Goal: Transaction & Acquisition: Purchase product/service

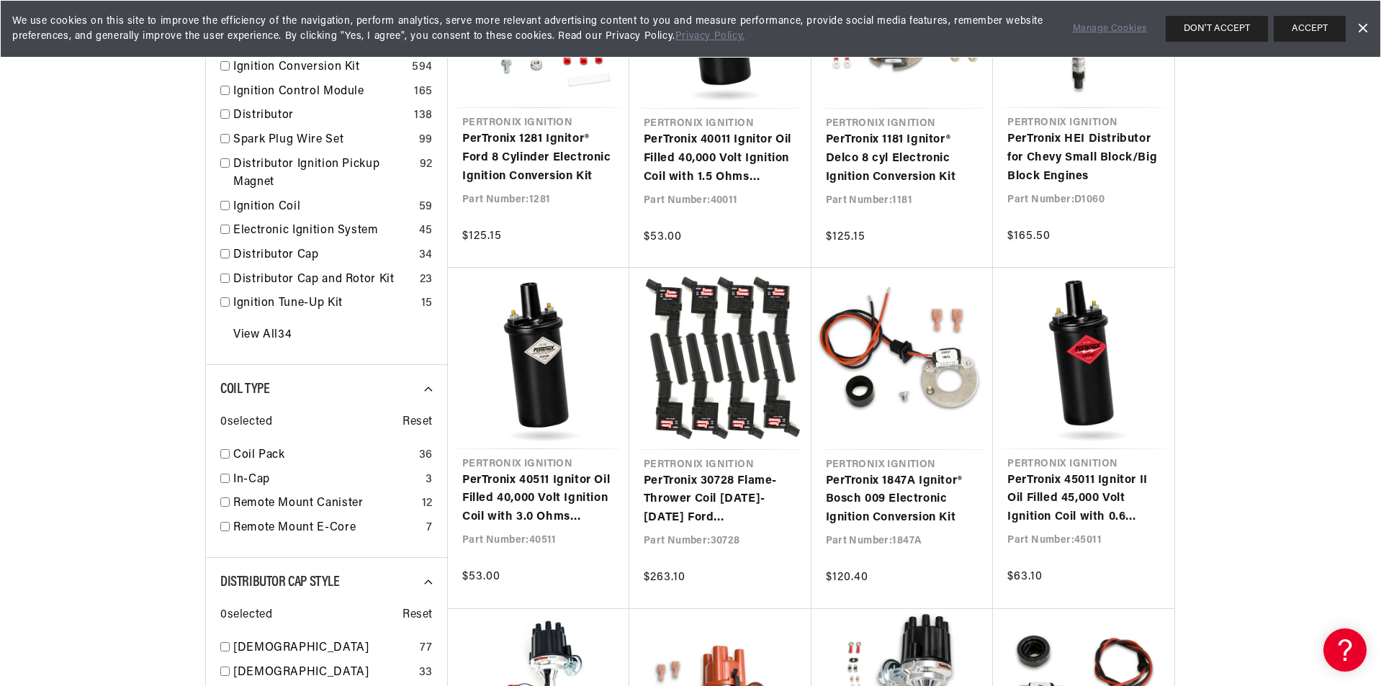
scroll to position [864, 0]
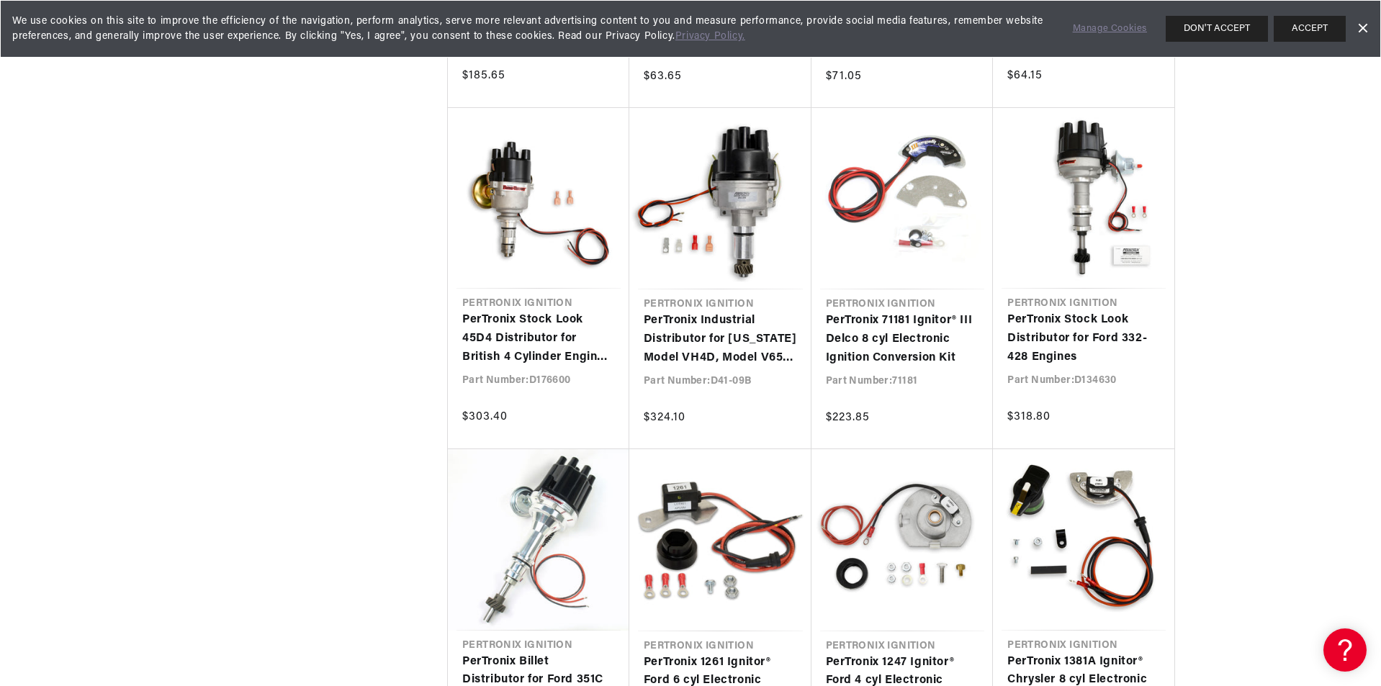
scroll to position [0, 41]
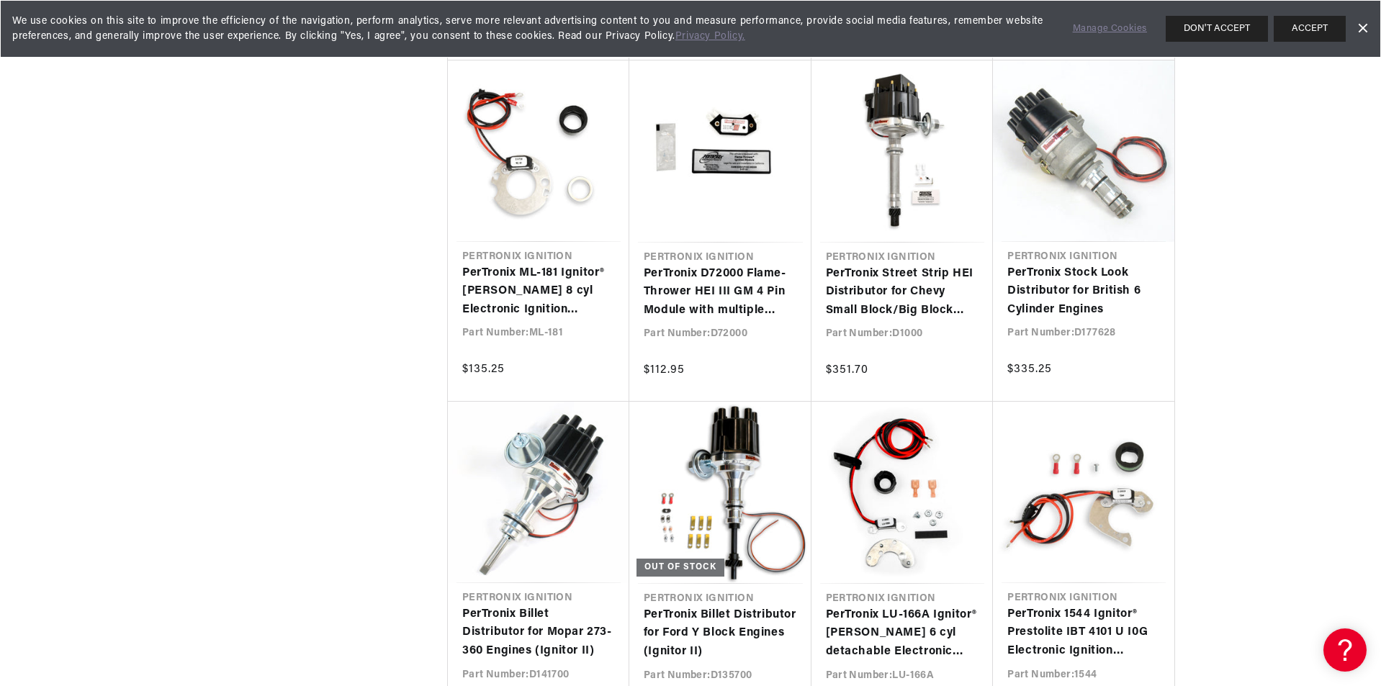
scroll to position [0, 436]
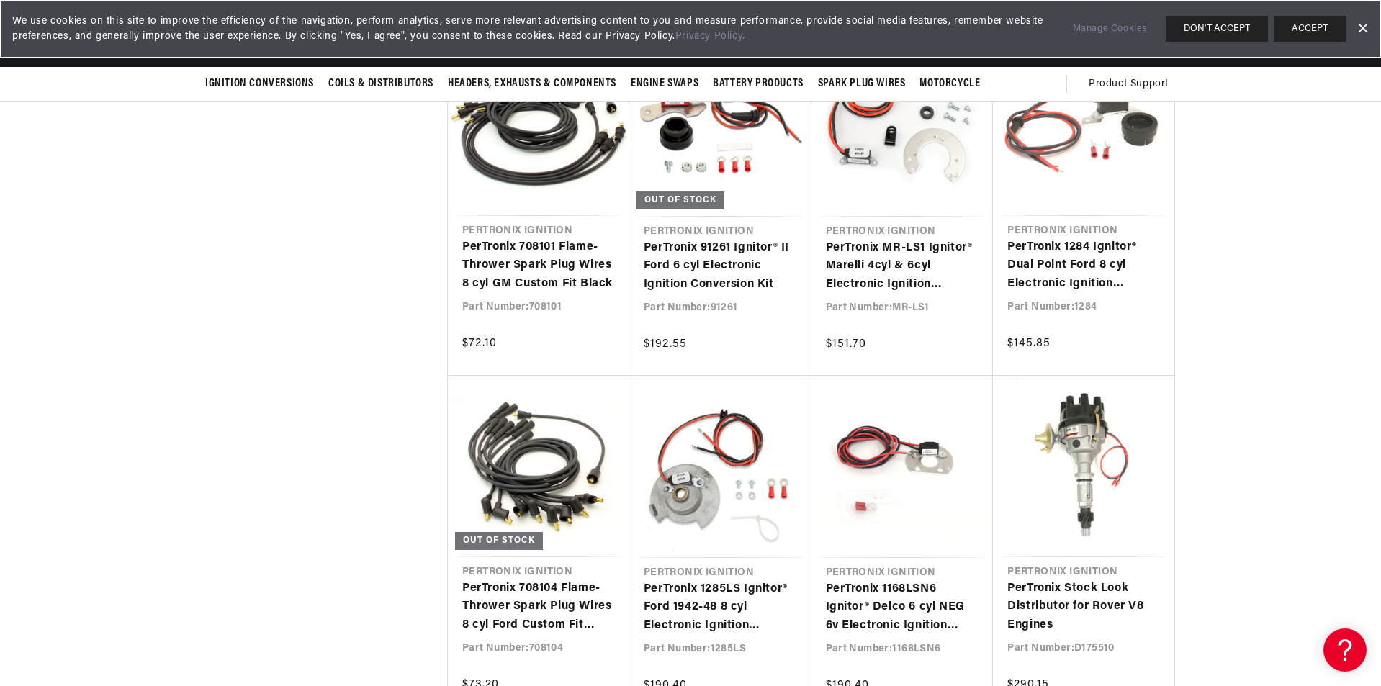
drag, startPoint x: 200, startPoint y: 609, endPoint x: 184, endPoint y: 634, distance: 29.8
drag, startPoint x: 184, startPoint y: 634, endPoint x: 198, endPoint y: 645, distance: 17.4
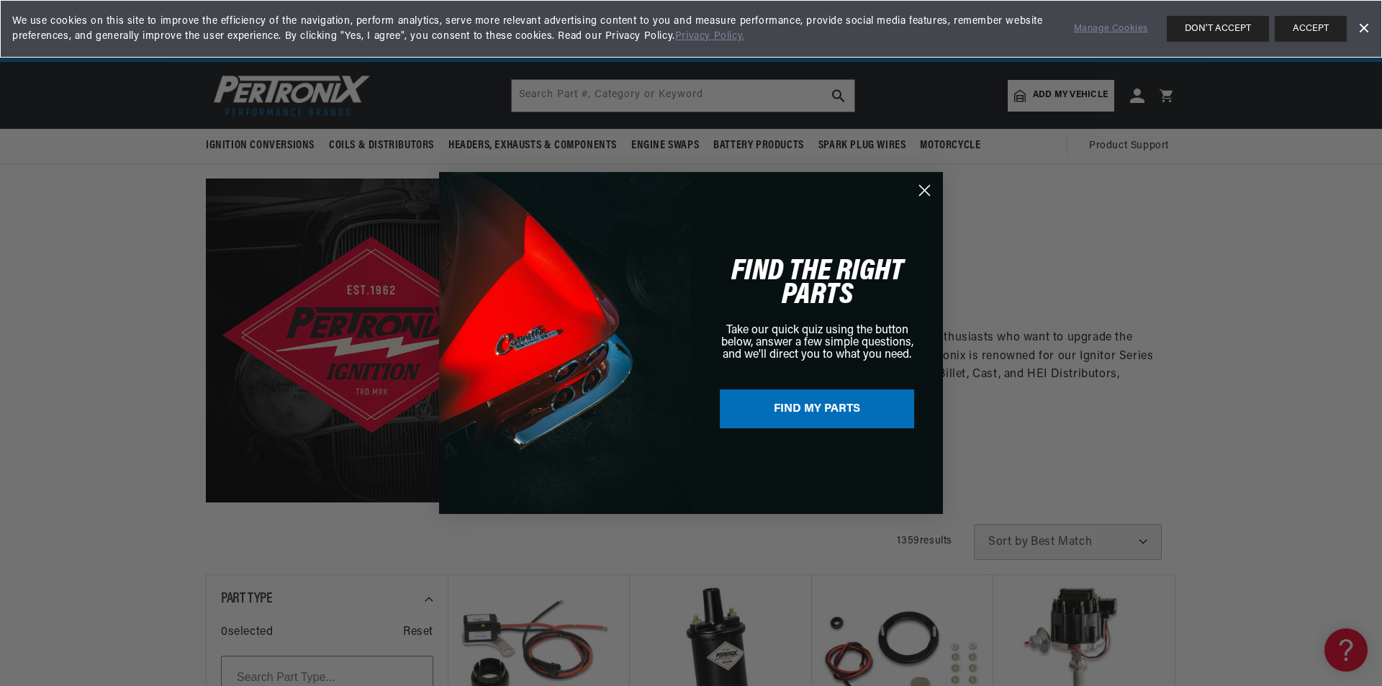
click at [928, 189] on circle "Close dialog" at bounding box center [925, 191] width 24 height 24
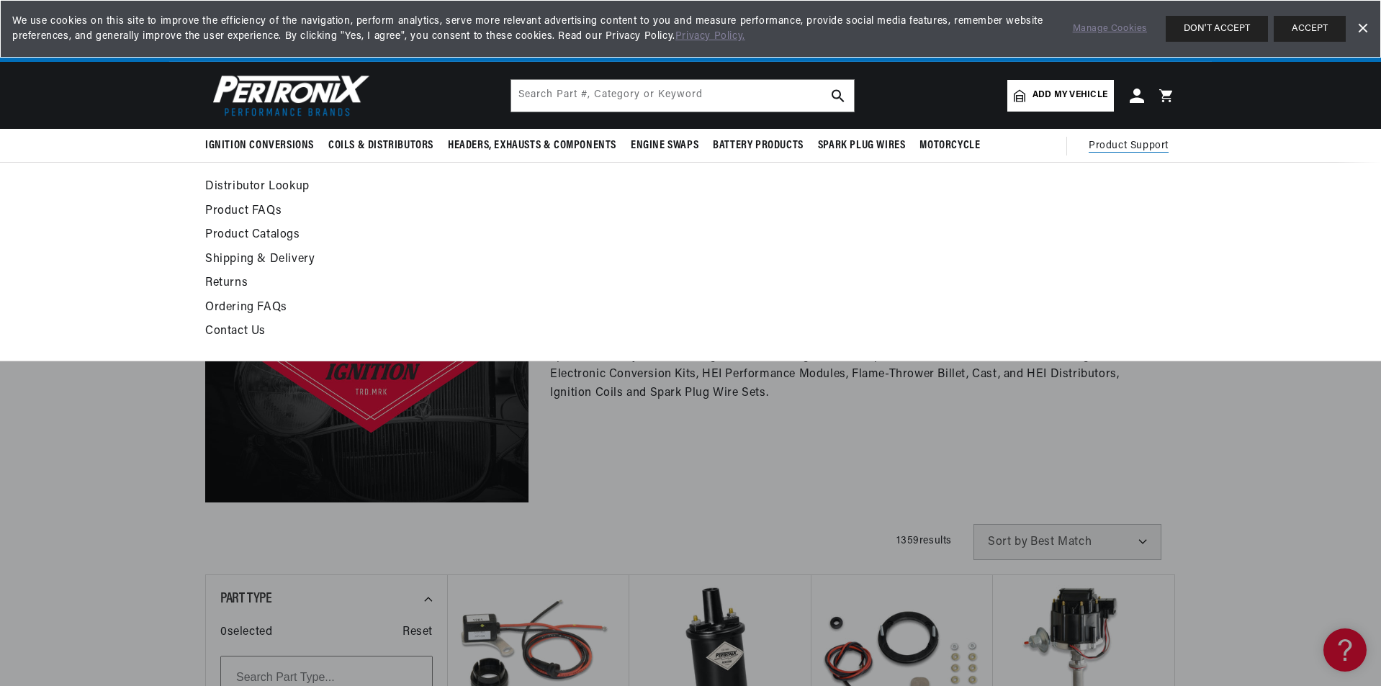
click at [1144, 148] on span "Product Support" at bounding box center [1128, 146] width 80 height 16
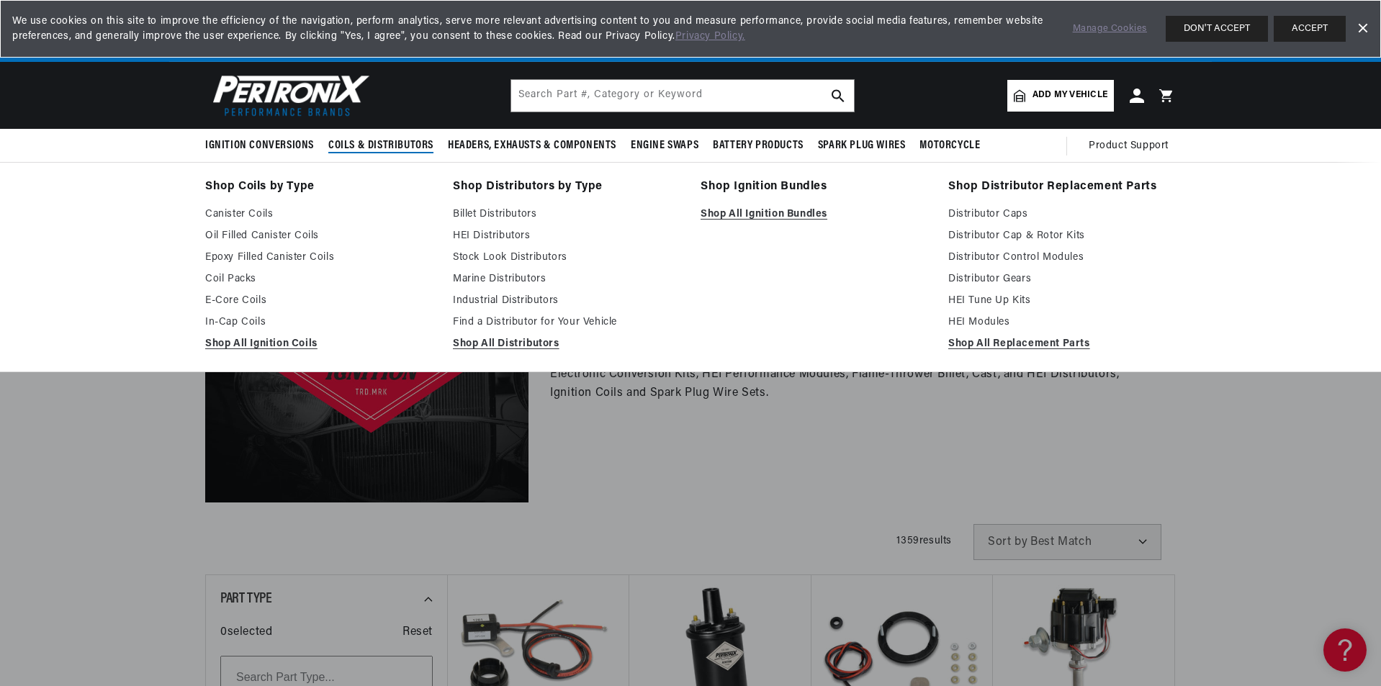
scroll to position [0, 436]
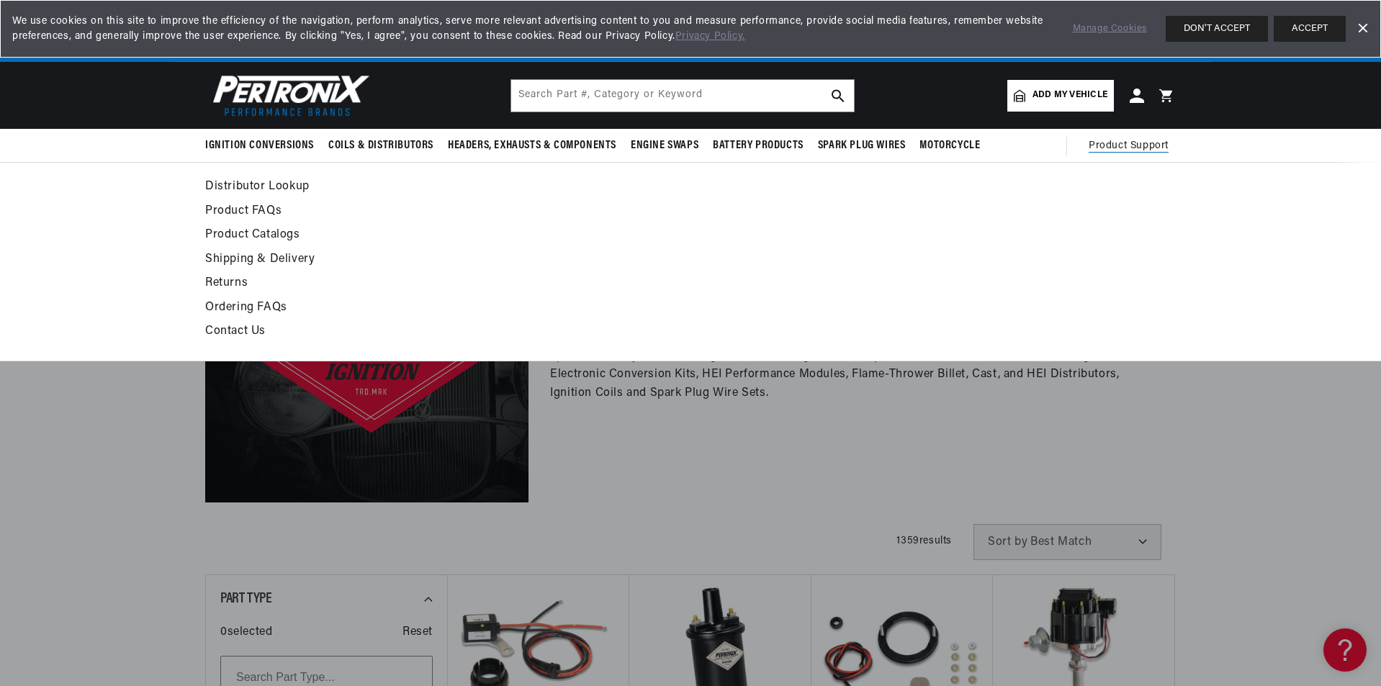
click at [1125, 142] on span "Product Support" at bounding box center [1128, 146] width 80 height 16
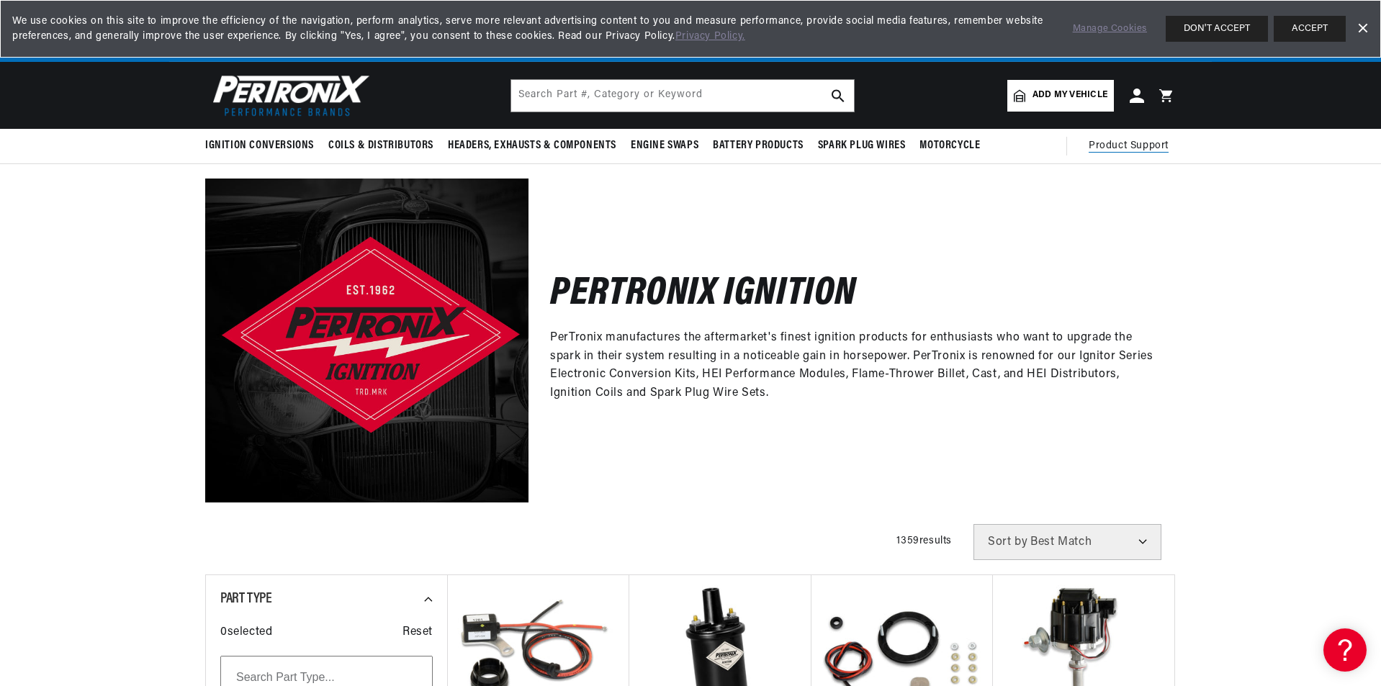
scroll to position [0, 0]
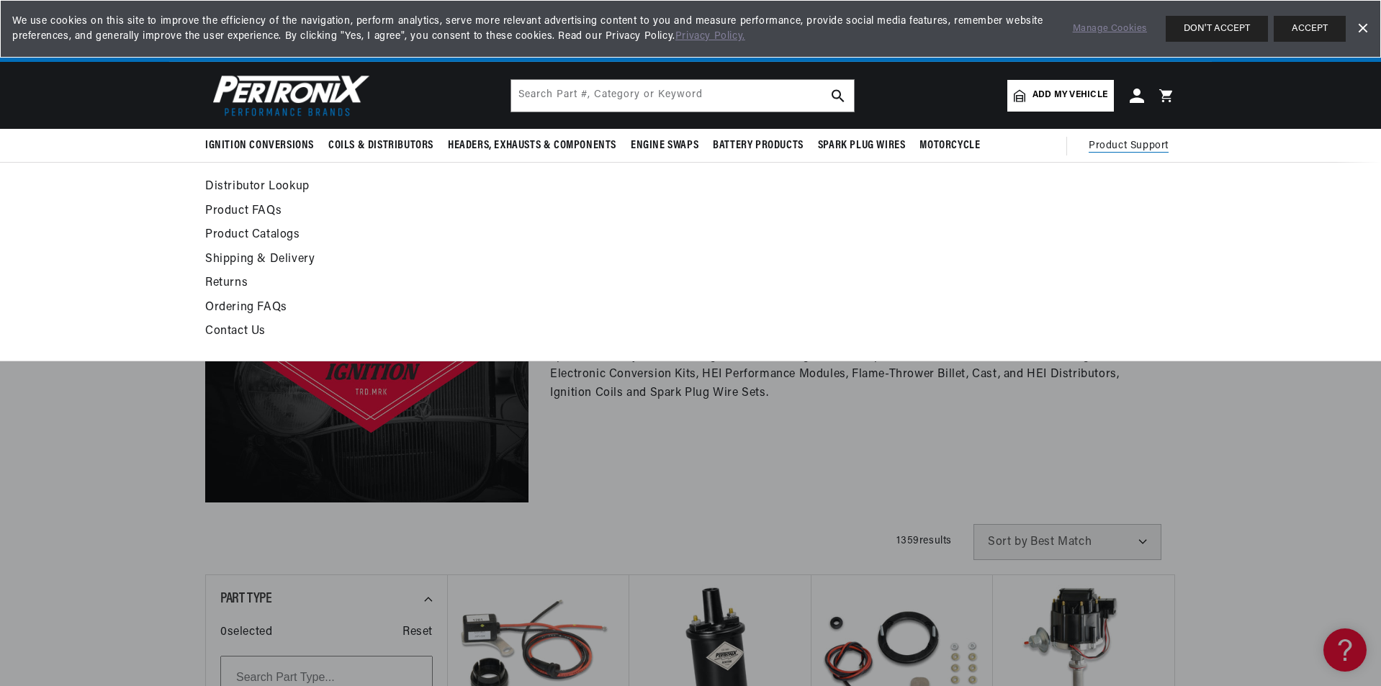
click at [1113, 149] on span "Product Support" at bounding box center [1128, 146] width 80 height 16
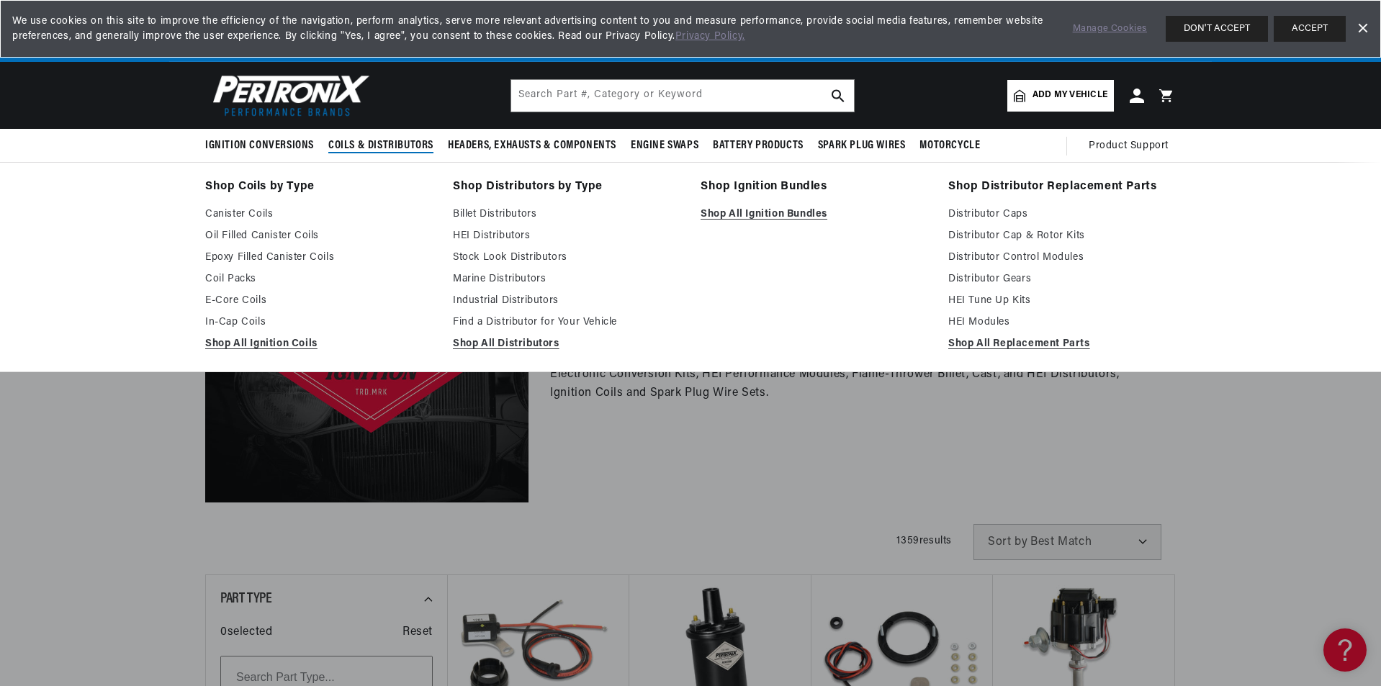
scroll to position [0, 436]
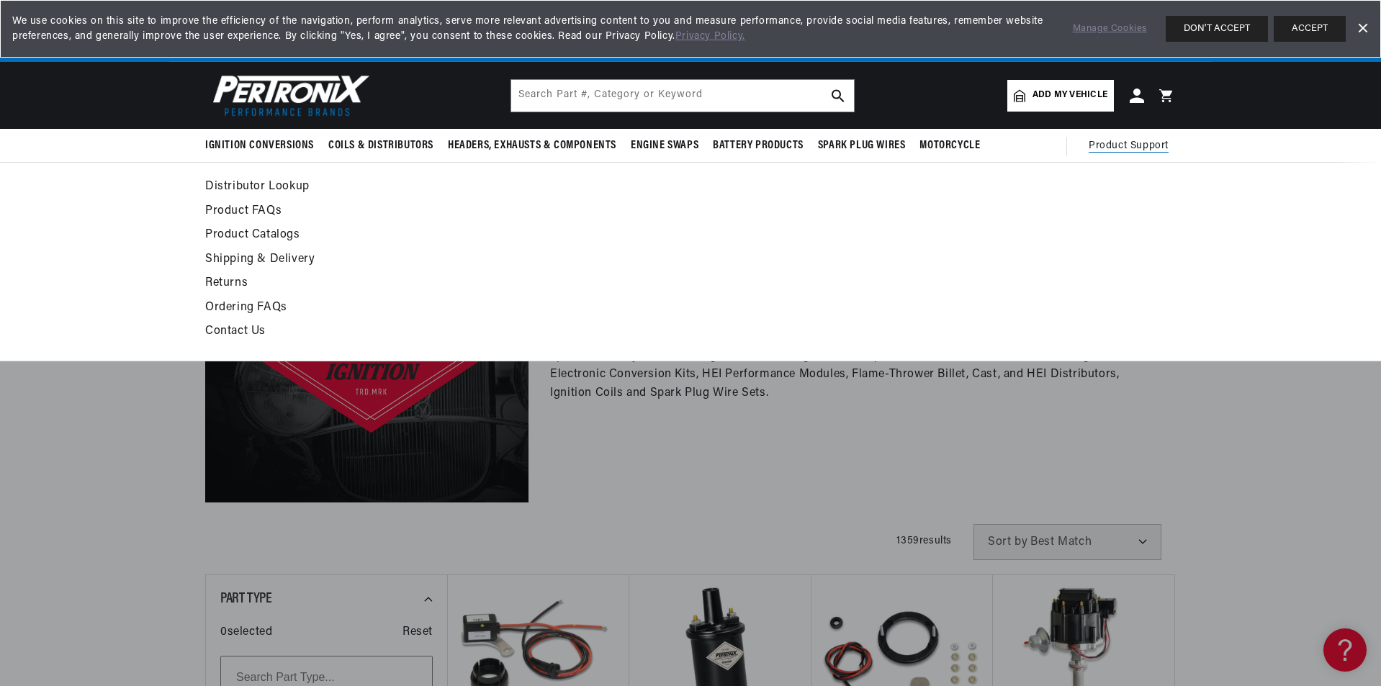
click at [1131, 146] on span "Product Support" at bounding box center [1128, 146] width 80 height 16
click at [1135, 145] on span "Product Support" at bounding box center [1128, 146] width 80 height 16
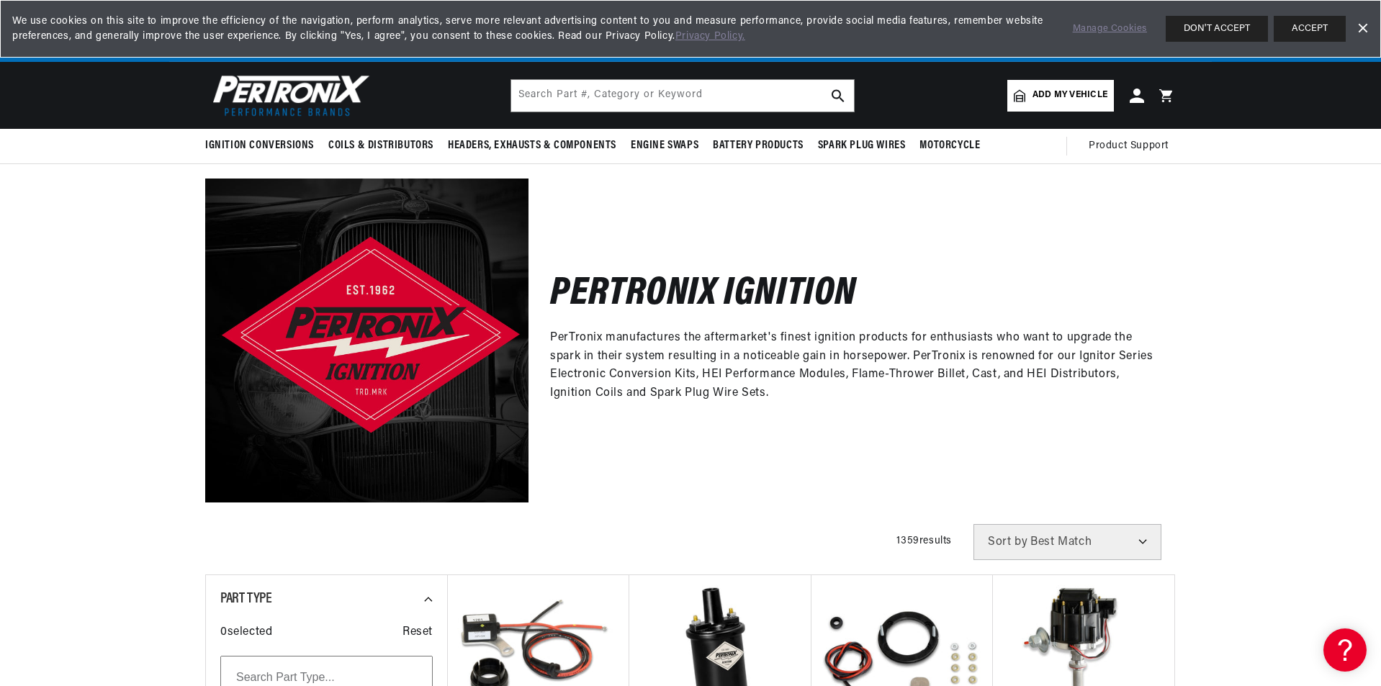
scroll to position [0, 0]
click at [1139, 540] on select "Best Match Featured Name, A-Z Name, Z-A Price, Low to High Price, High to Low" at bounding box center [1067, 542] width 188 height 36
select select "title:desc"
click at [973, 524] on select "Best Match Featured Name, A-Z Name, Z-A Price, Low to High Price, High to Low" at bounding box center [1067, 542] width 188 height 36
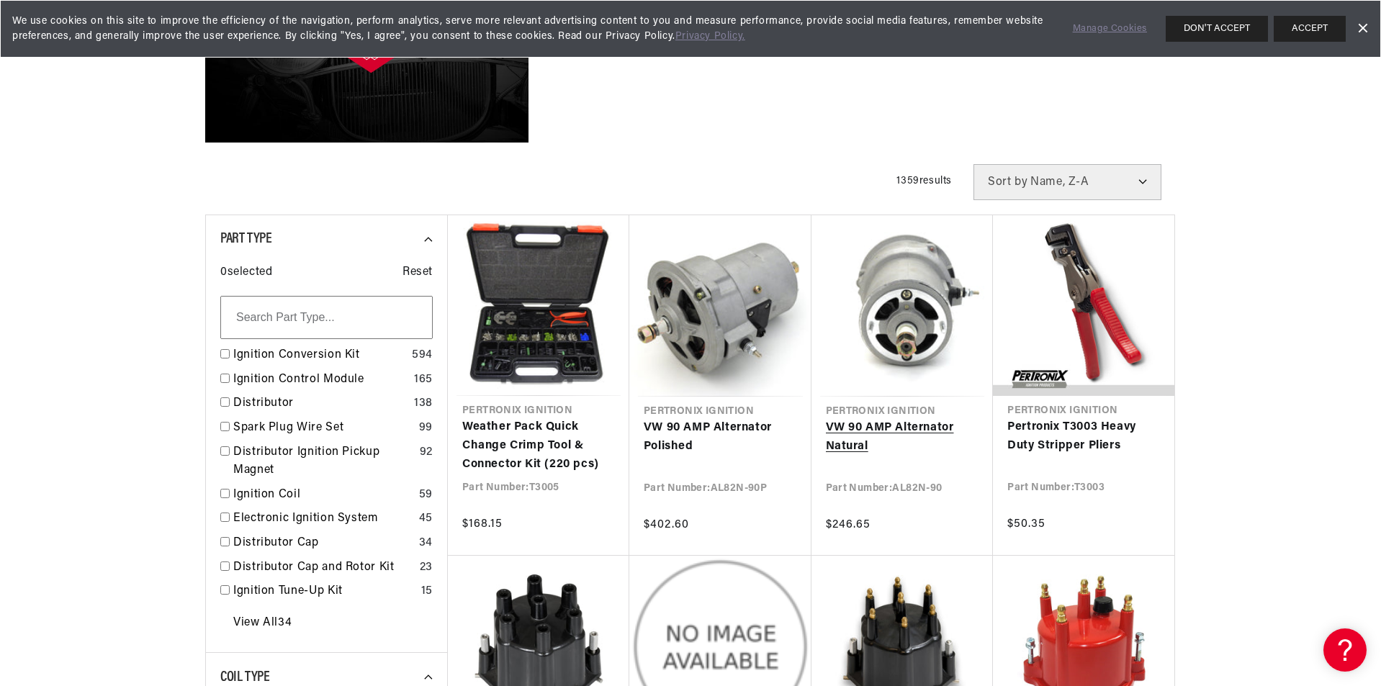
scroll to position [0, 436]
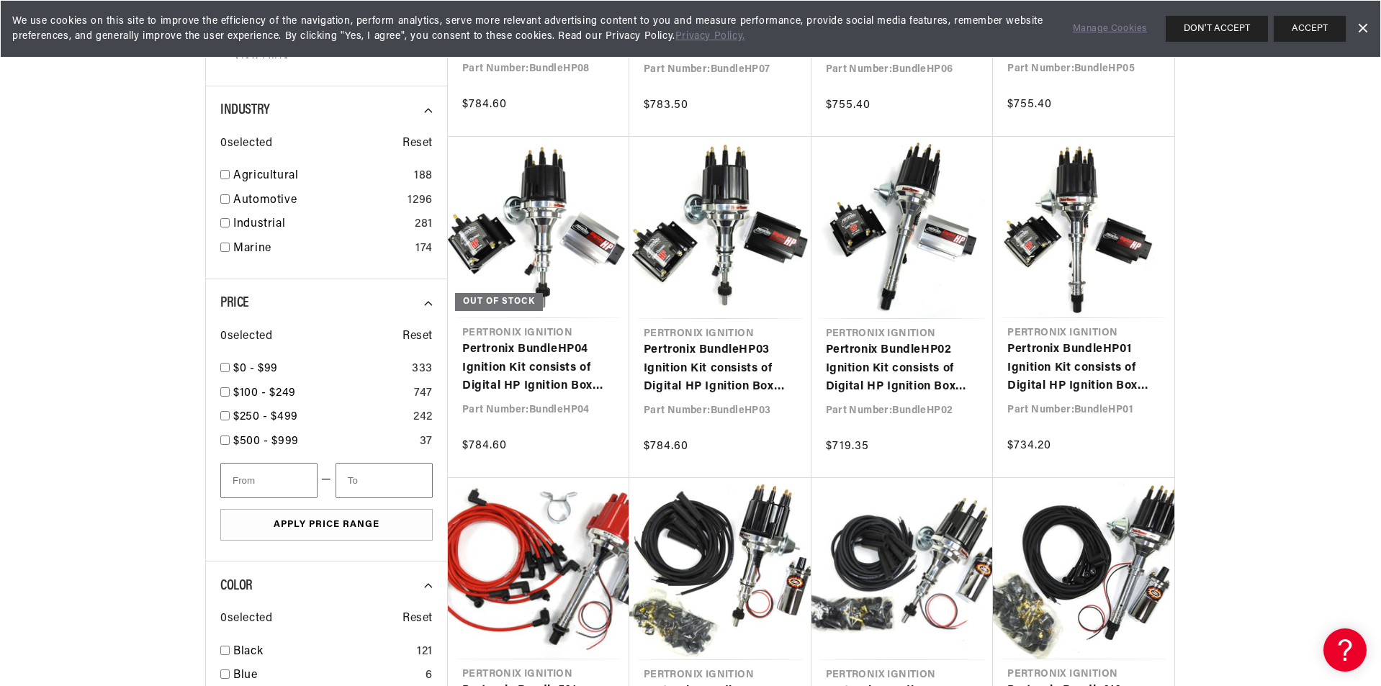
scroll to position [1871, 0]
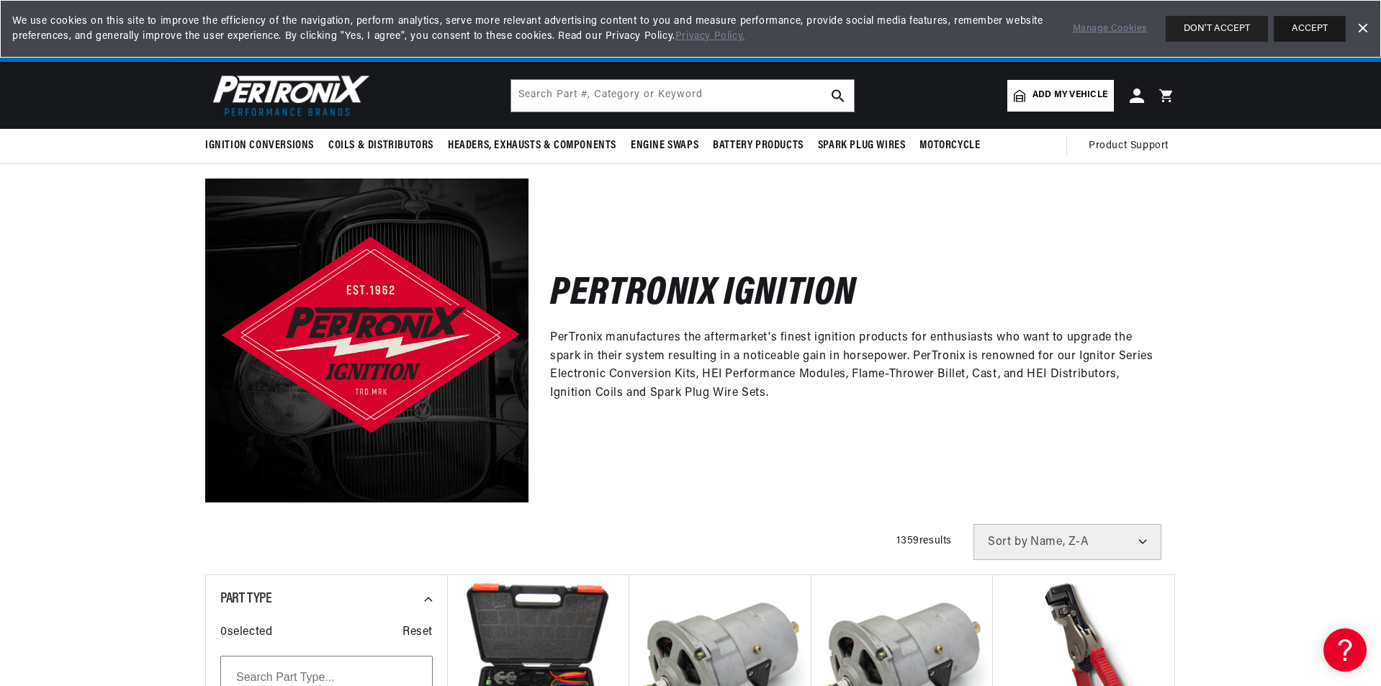
click at [1309, 30] on button "ACCEPT" at bounding box center [1309, 29] width 72 height 26
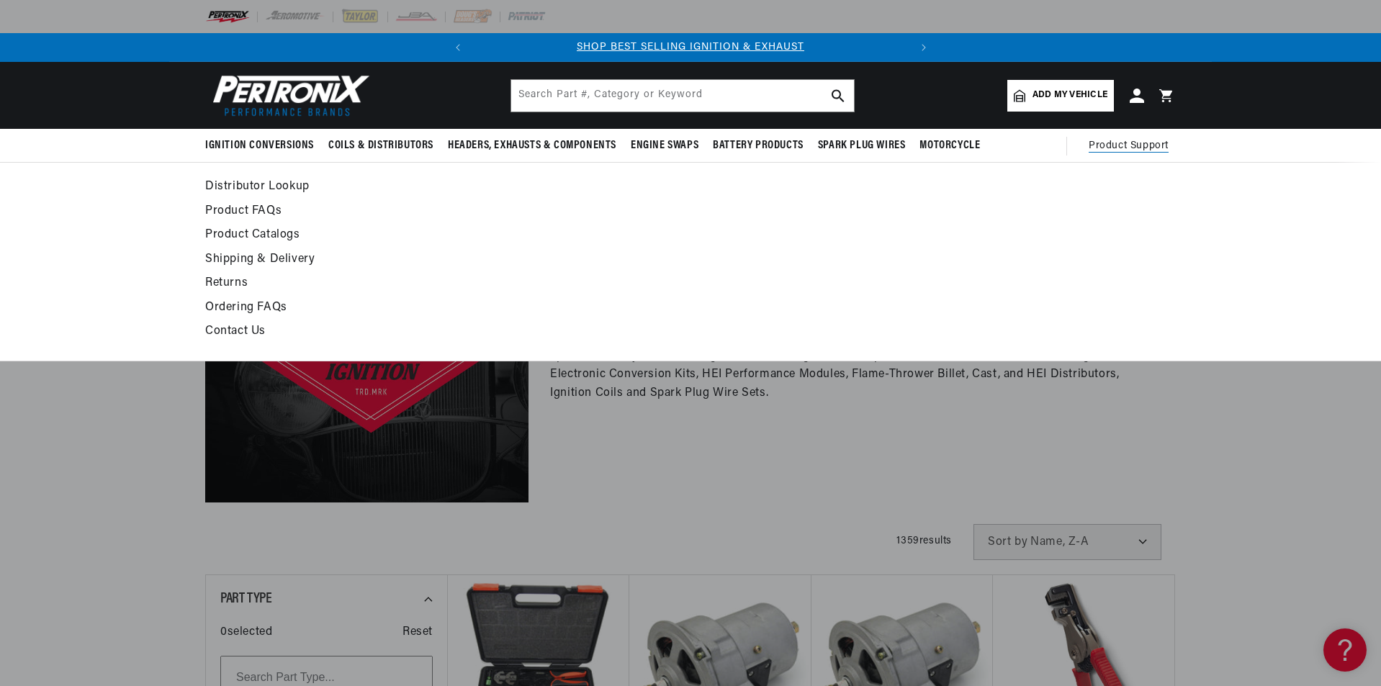
click at [1129, 140] on span "Product Support" at bounding box center [1128, 146] width 80 height 16
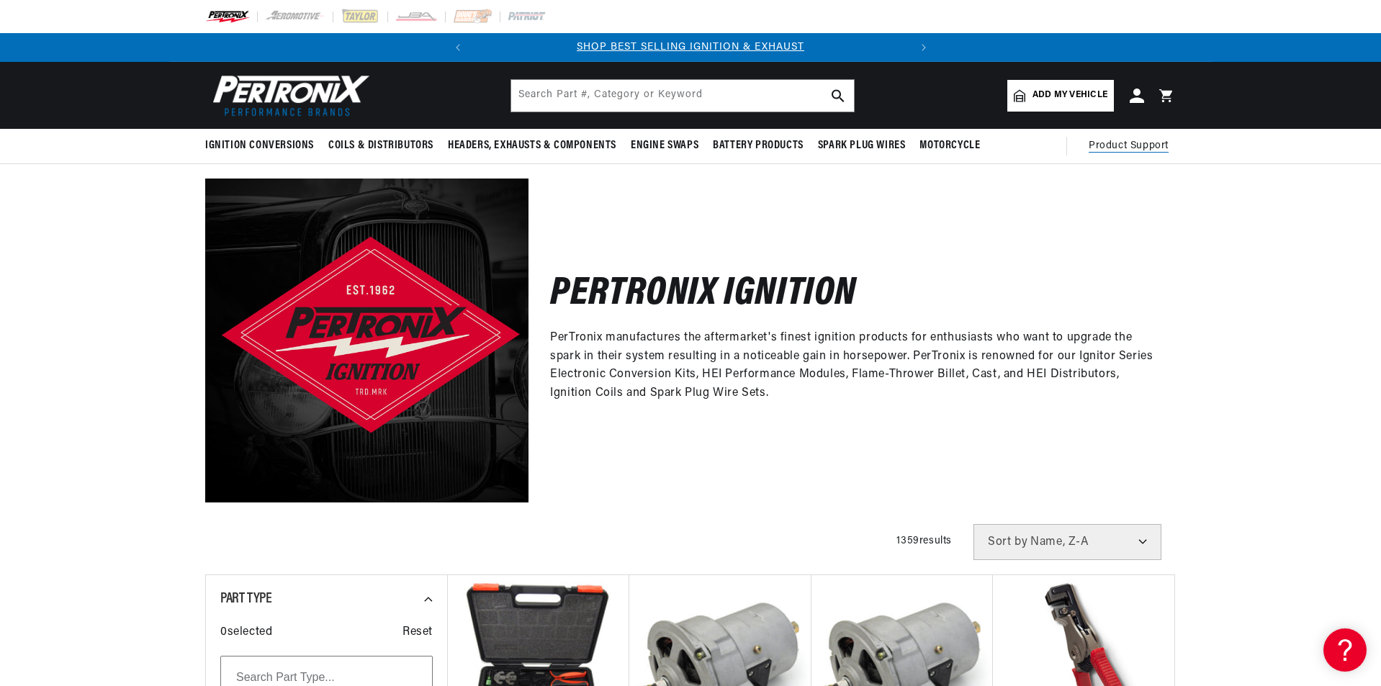
click at [1130, 141] on span "Product Support" at bounding box center [1128, 146] width 80 height 16
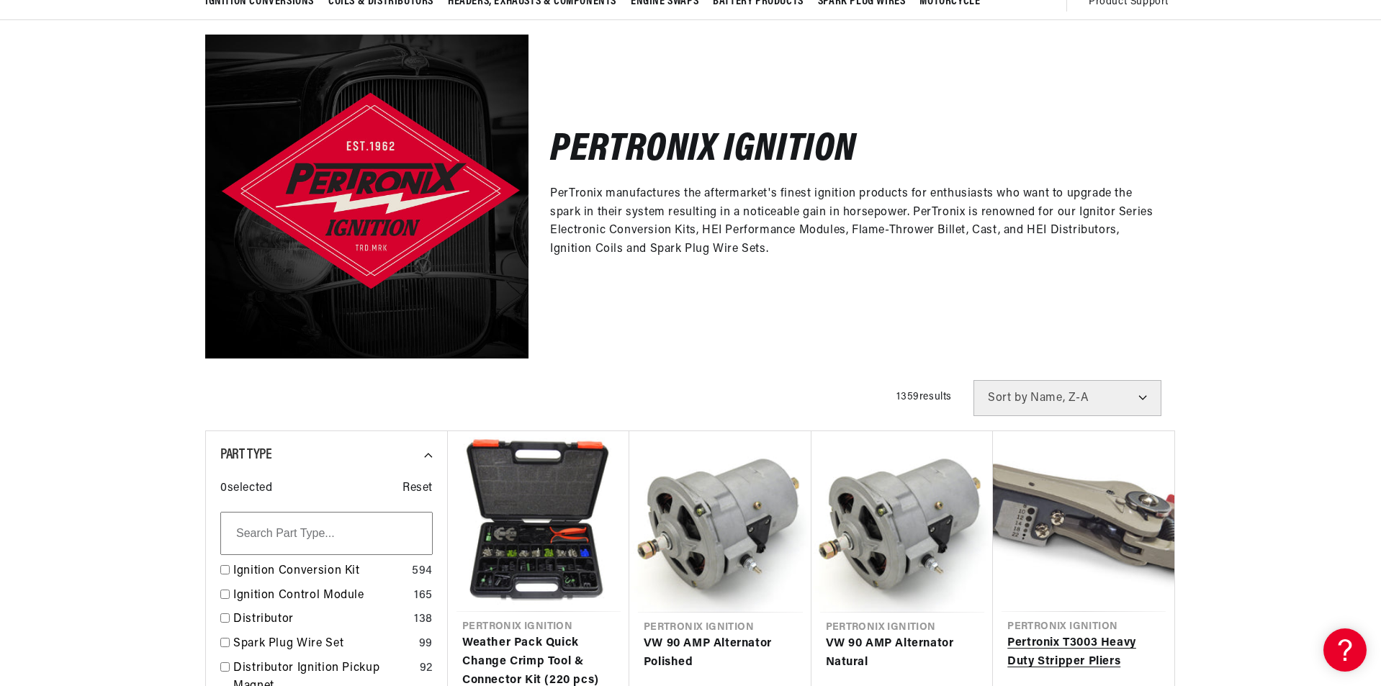
scroll to position [0, 436]
click at [1085, 647] on link "Pertronix T3003 Heavy Duty Stripper Pliers" at bounding box center [1083, 652] width 153 height 37
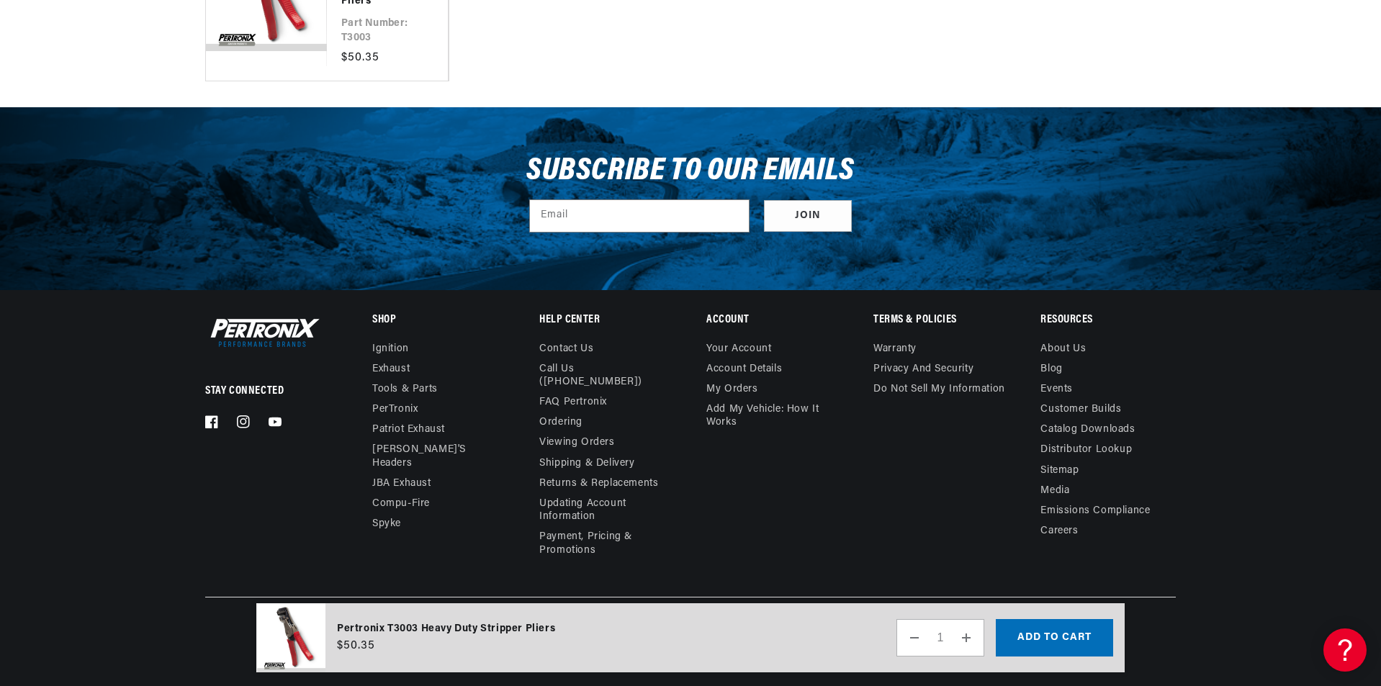
scroll to position [0, 436]
click at [914, 639] on button "Decrease quantity for Pertronix T3003 Heavy Duty Stripper Pliers" at bounding box center [914, 637] width 35 height 37
click at [935, 635] on input "1" at bounding box center [939, 637] width 17 height 37
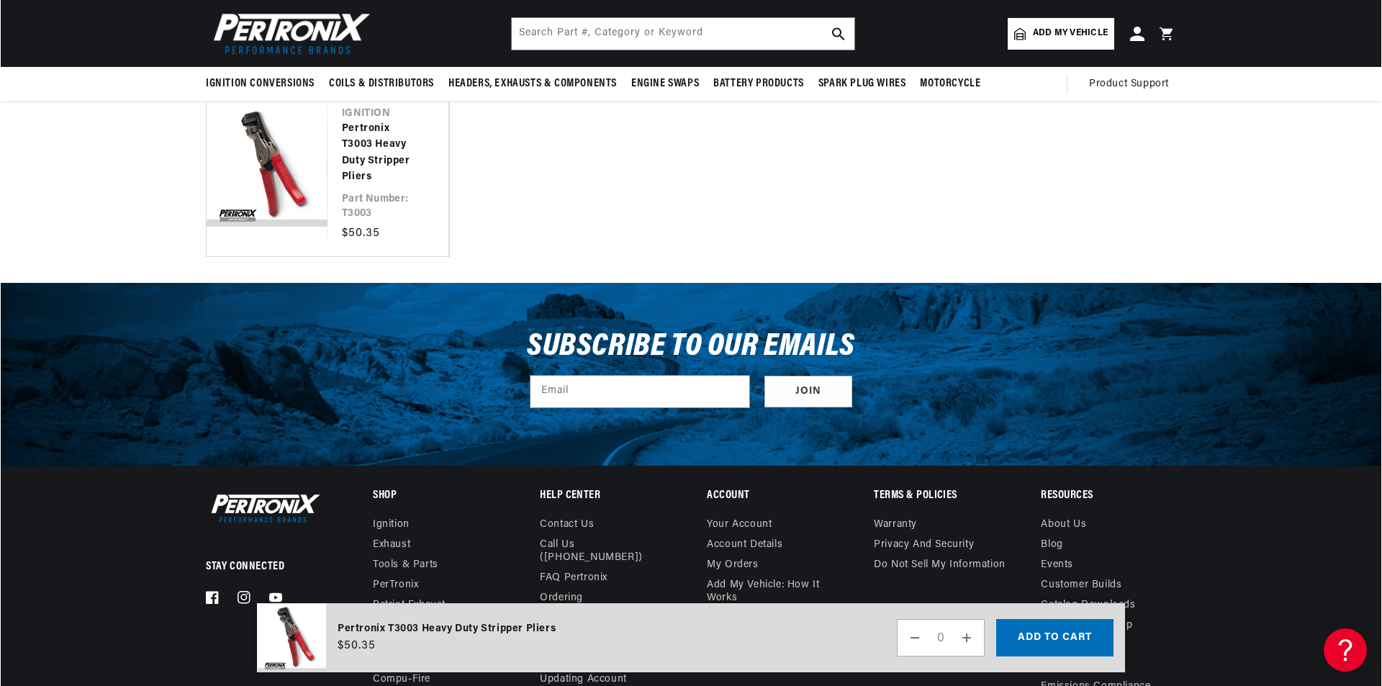
scroll to position [1781, 0]
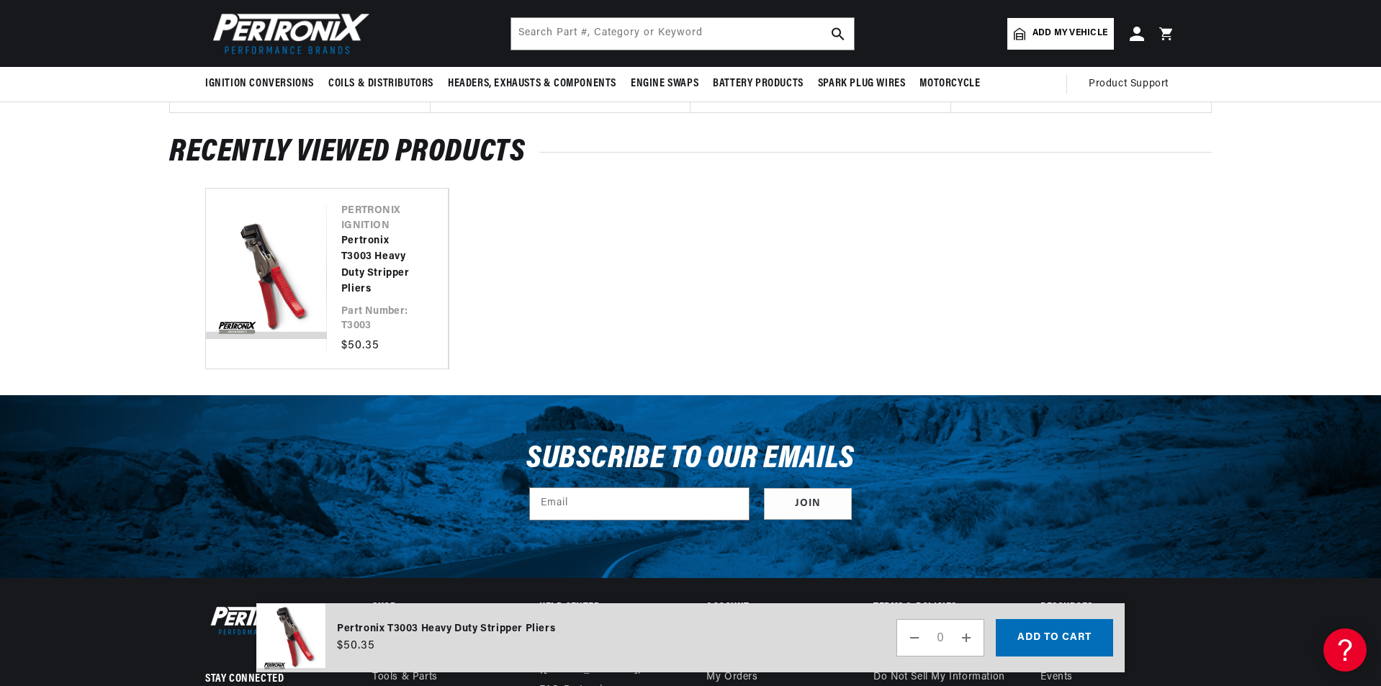
type input "0"
click at [1040, 637] on button "Add to cart" at bounding box center [1053, 637] width 117 height 37
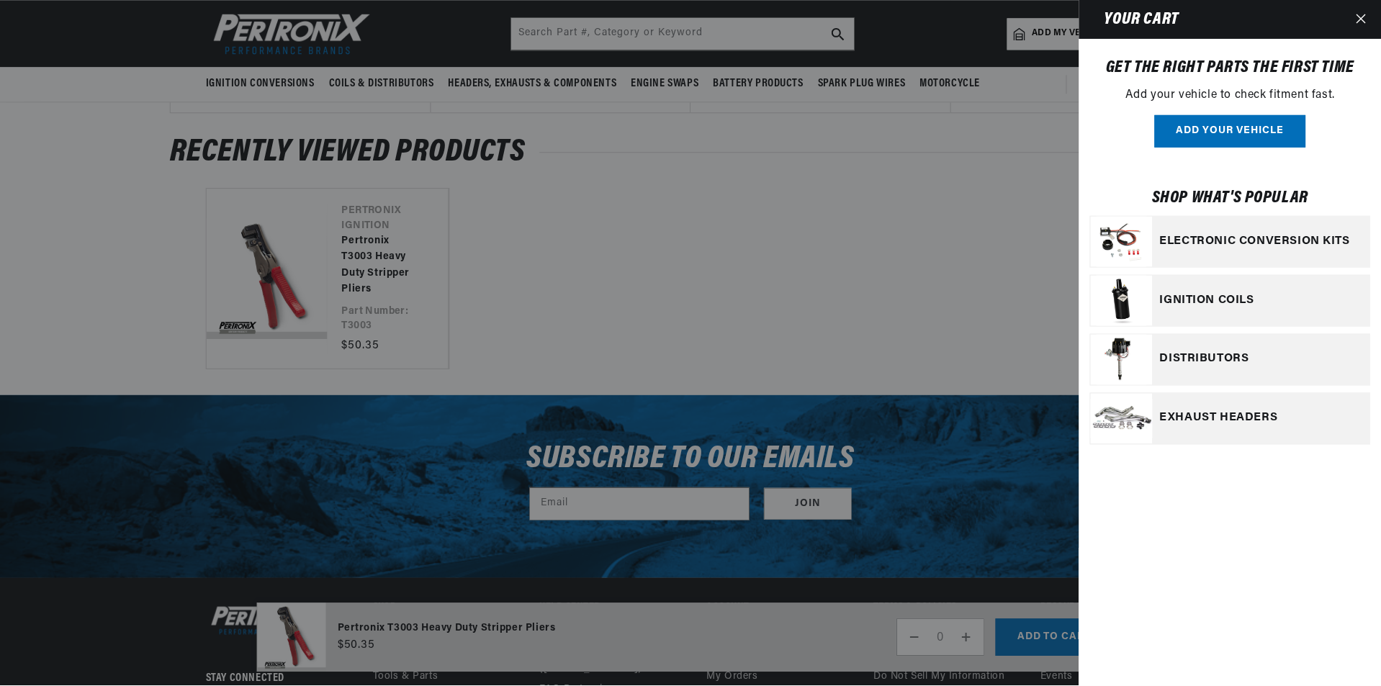
scroll to position [0, 436]
click at [1359, 17] on icon "Close" at bounding box center [1362, 19] width 10 height 10
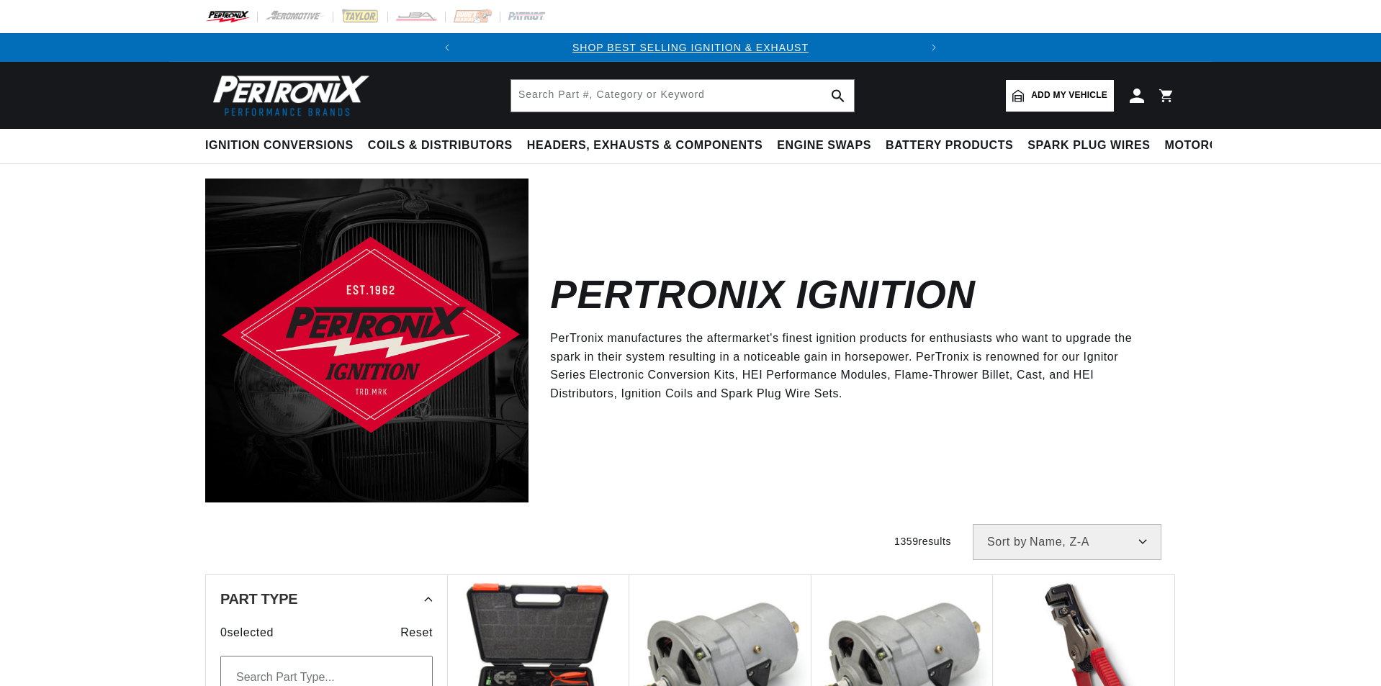
select select "title:desc"
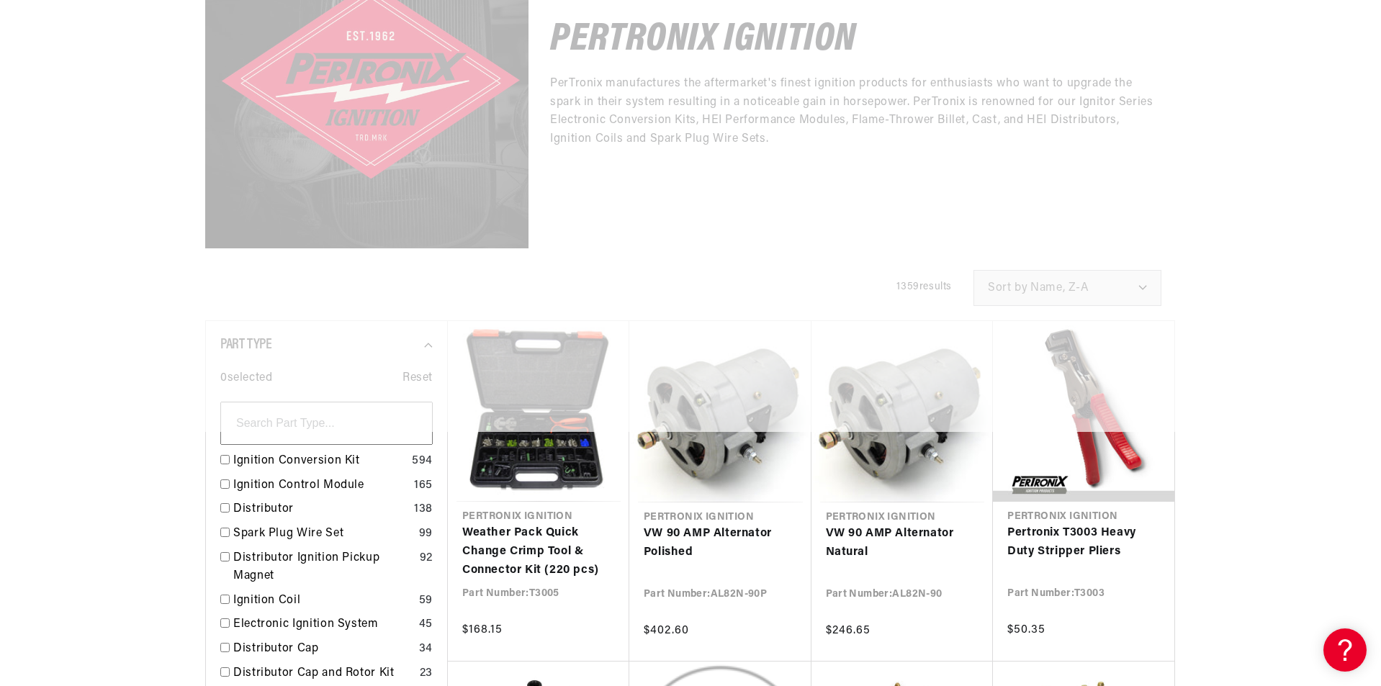
scroll to position [288, 0]
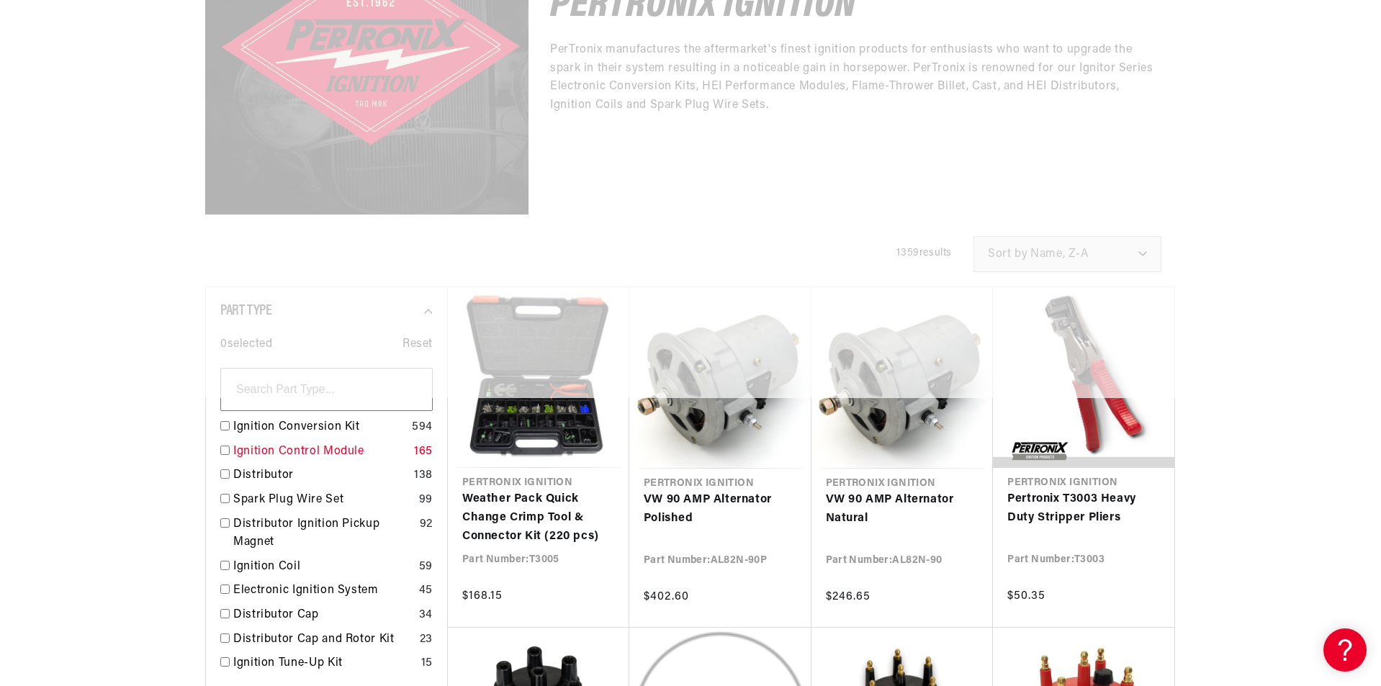
click at [293, 454] on link "Ignition Control Module" at bounding box center [320, 452] width 175 height 19
